Goal: Transaction & Acquisition: Purchase product/service

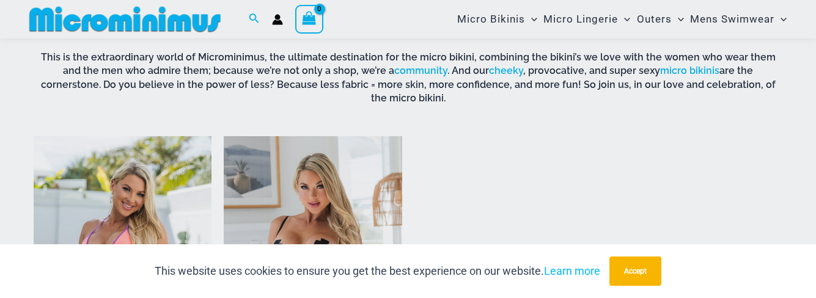
scroll to position [938, 0]
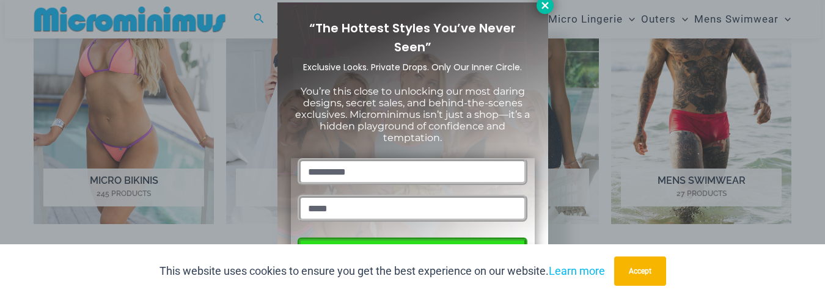
click at [545, 2] on icon at bounding box center [545, 5] width 11 height 11
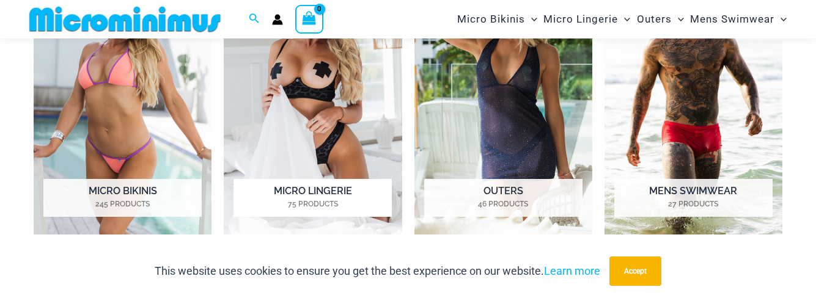
click at [212, 61] on ul "Micro Bikinis 245 Products Micro Lingerie 75 Products Outers 46 Products Mens S…" at bounding box center [408, 110] width 749 height 303
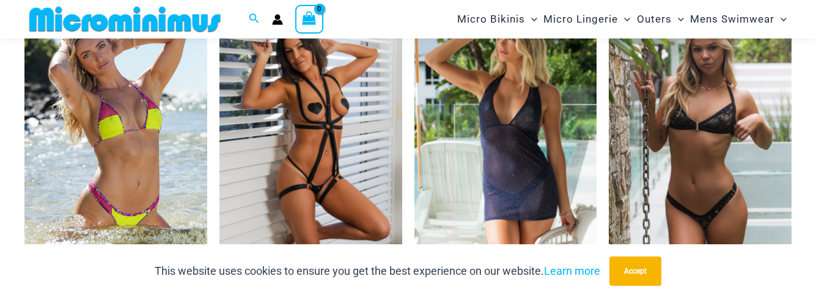
scroll to position [1345, 0]
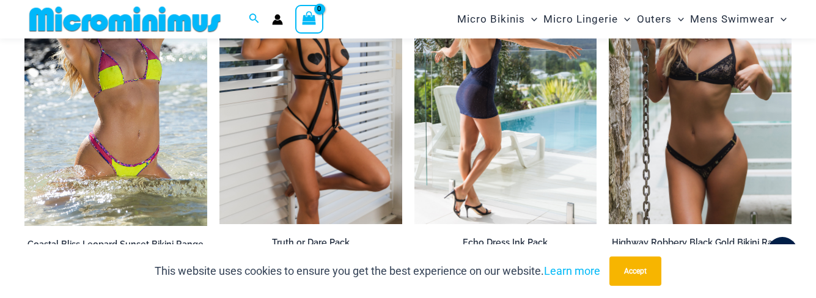
click at [525, 215] on li "Special Pack Price Echo Dress Ink Pack $ 109 USD" at bounding box center [506, 118] width 183 height 336
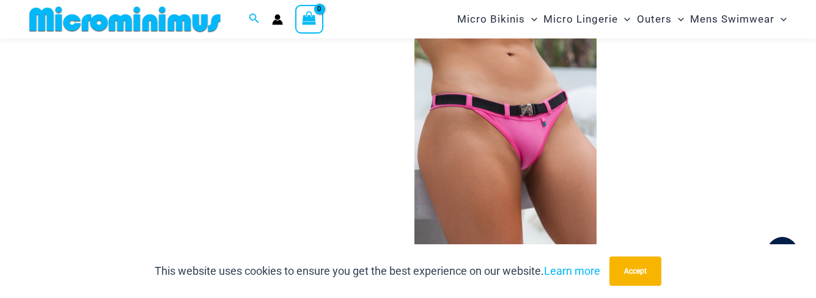
scroll to position [3674, 0]
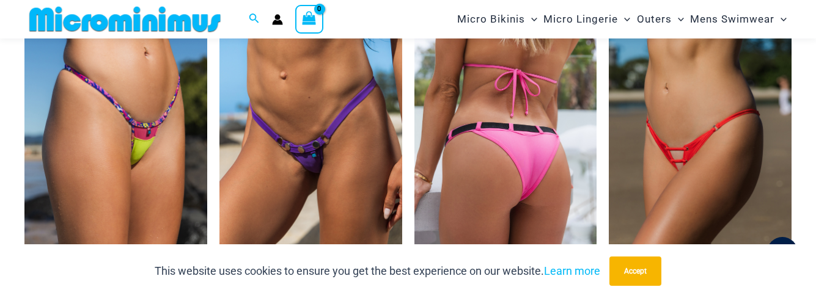
click at [525, 215] on img at bounding box center [506, 160] width 183 height 274
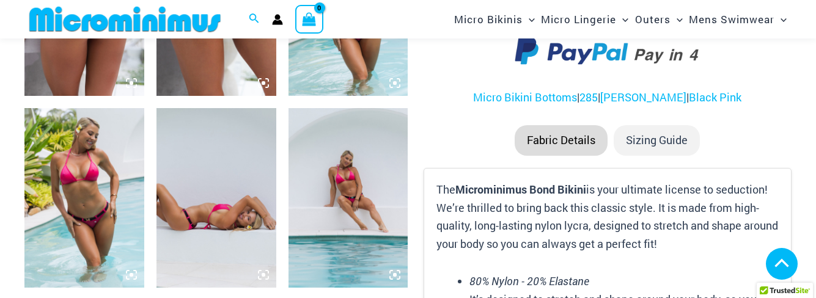
scroll to position [1020, 0]
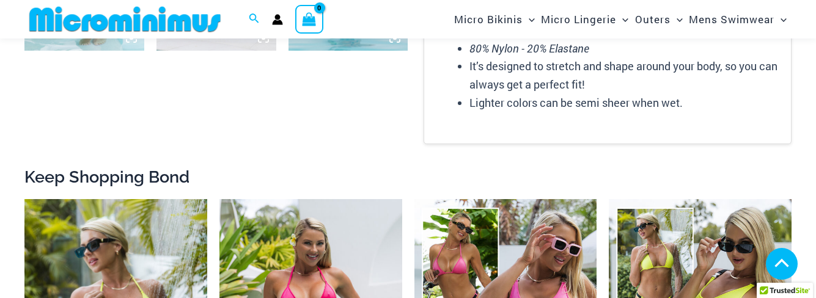
drag, startPoint x: 0, startPoint y: 0, endPoint x: 525, endPoint y: 215, distance: 567.5
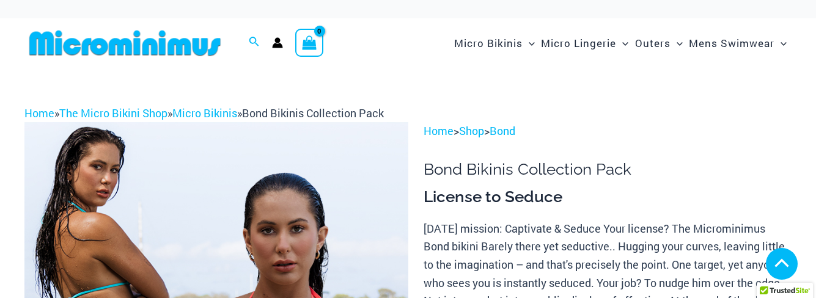
scroll to position [617, 0]
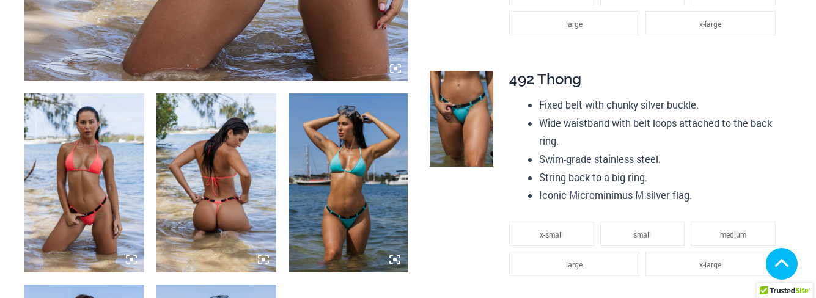
click at [229, 183] on img at bounding box center [217, 184] width 120 height 180
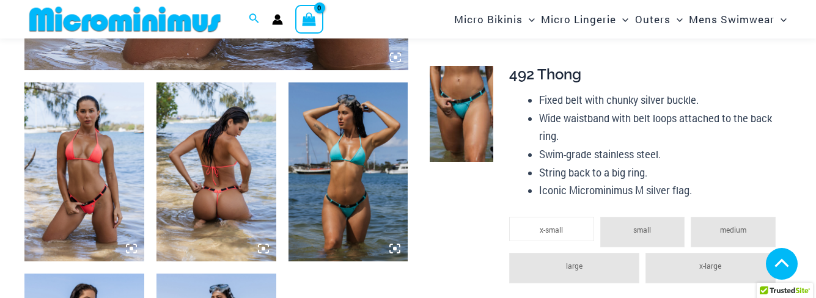
click at [262, 254] on icon at bounding box center [263, 248] width 11 height 11
click at [263, 243] on icon at bounding box center [263, 248] width 11 height 11
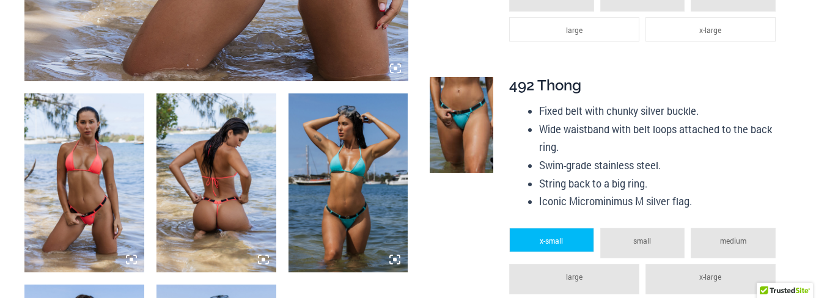
scroll to position [0, 0]
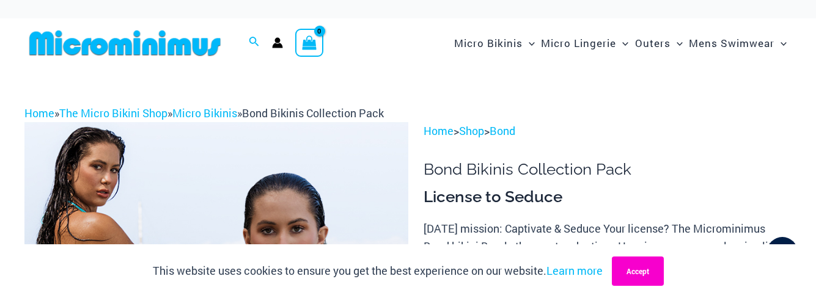
click at [639, 272] on button "Accept" at bounding box center [638, 271] width 52 height 29
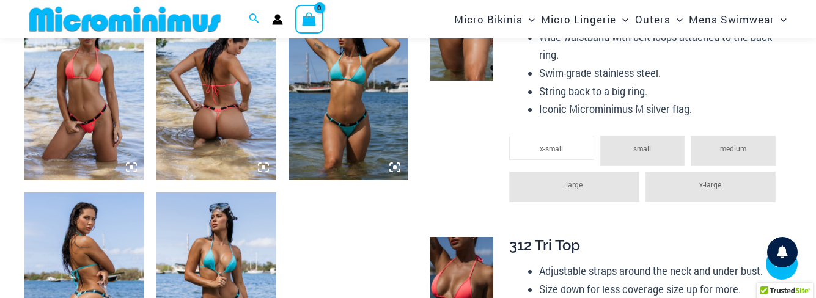
scroll to position [701, 0]
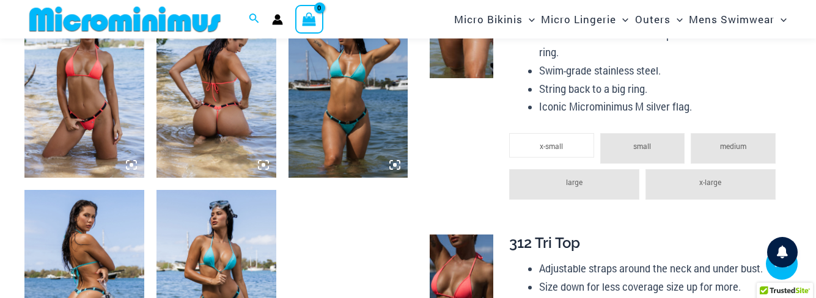
click at [265, 165] on icon at bounding box center [263, 165] width 11 height 11
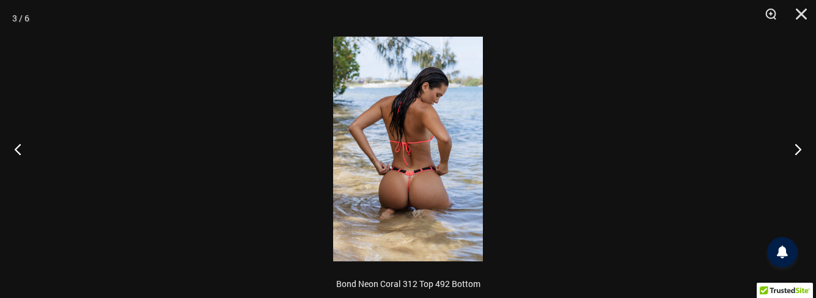
click at [394, 150] on img at bounding box center [408, 149] width 150 height 225
